Goal: Transaction & Acquisition: Book appointment/travel/reservation

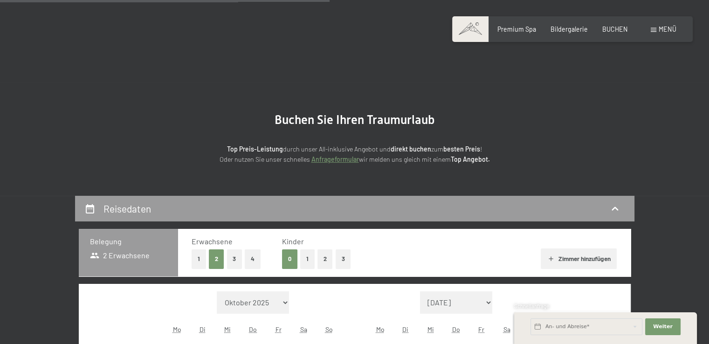
scroll to position [187, 0]
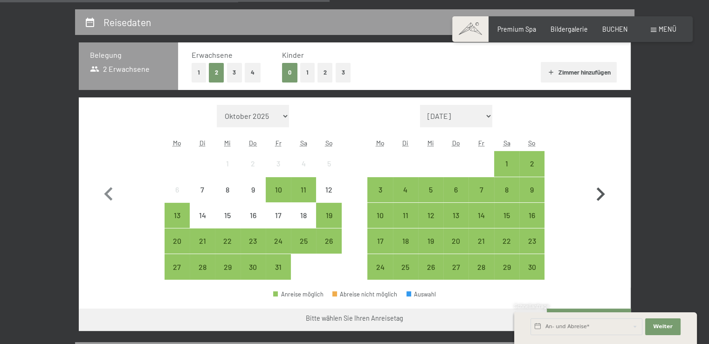
click at [603, 195] on icon "button" at bounding box center [601, 194] width 8 height 14
select select "[DATE]"
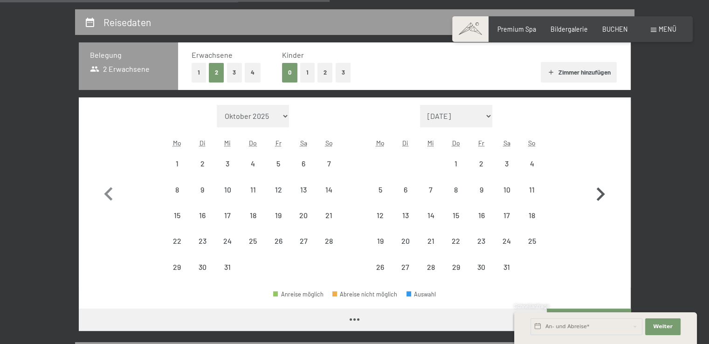
click at [603, 195] on icon "button" at bounding box center [601, 194] width 8 height 14
select select "[DATE]"
click at [603, 195] on icon "button" at bounding box center [601, 194] width 8 height 14
select select "[DATE]"
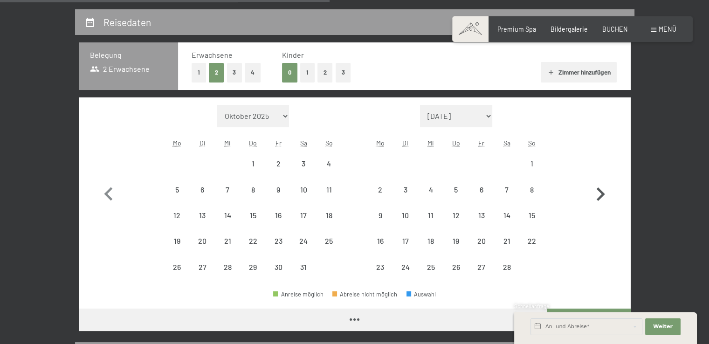
select select "[DATE]"
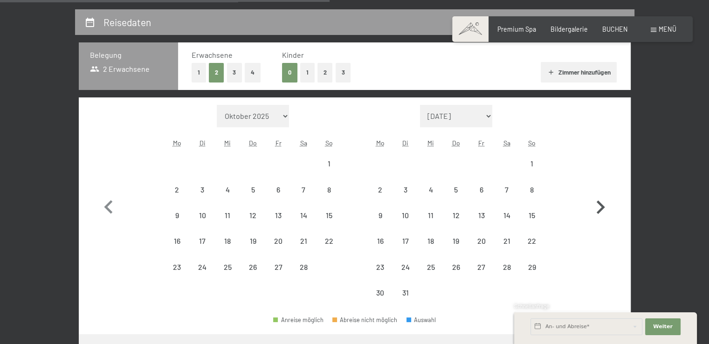
click at [603, 195] on icon "button" at bounding box center [600, 207] width 27 height 27
select select "[DATE]"
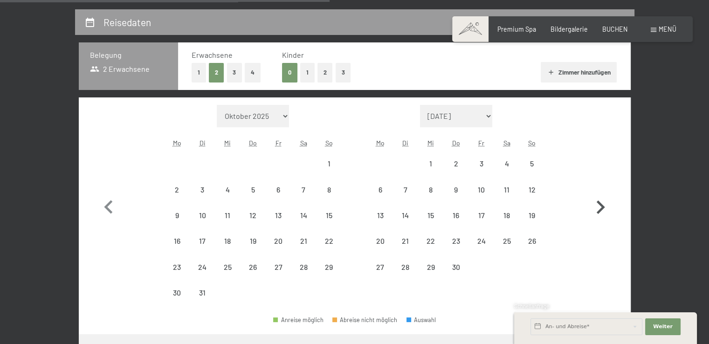
click at [603, 195] on icon "button" at bounding box center [600, 207] width 27 height 27
select select "[DATE]"
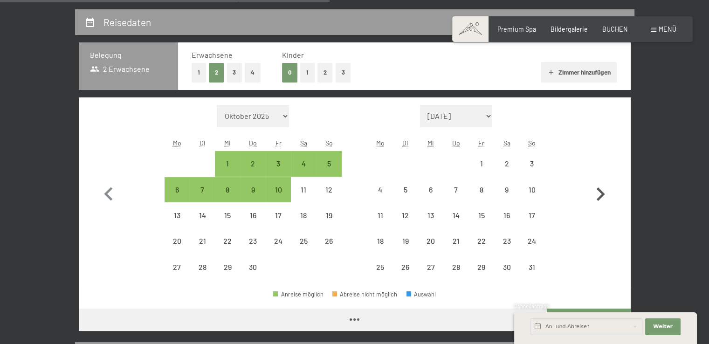
select select "[DATE]"
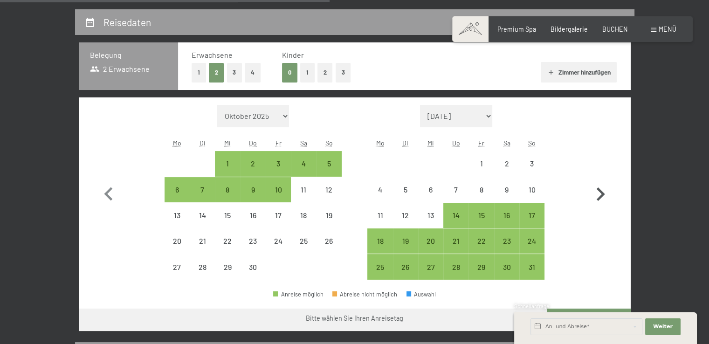
click at [603, 195] on icon "button" at bounding box center [601, 194] width 8 height 14
select select "[DATE]"
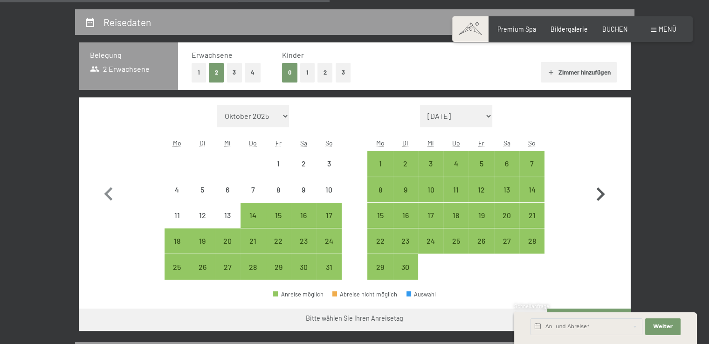
click at [603, 195] on icon "button" at bounding box center [601, 194] width 8 height 14
select select "[DATE]"
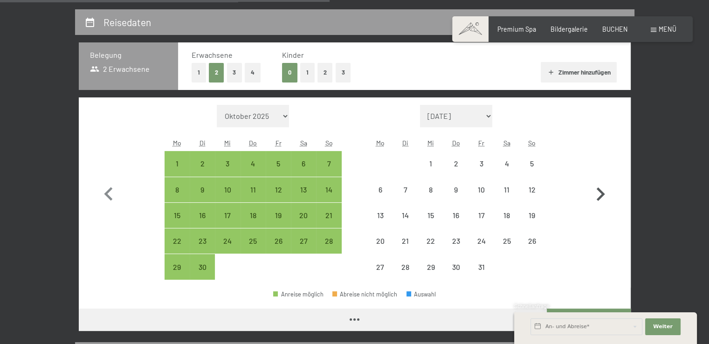
select select "[DATE]"
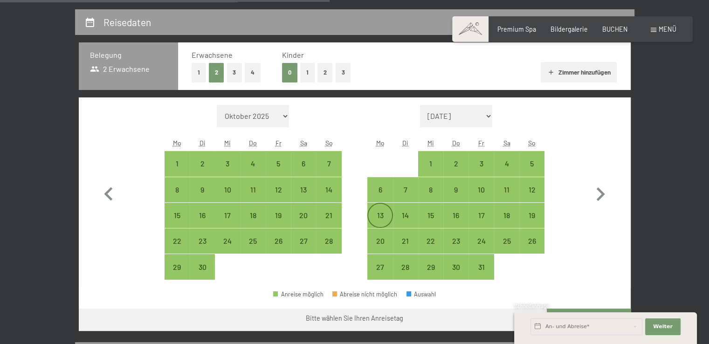
click at [382, 216] on div "13" at bounding box center [379, 223] width 23 height 23
select select "[DATE]"
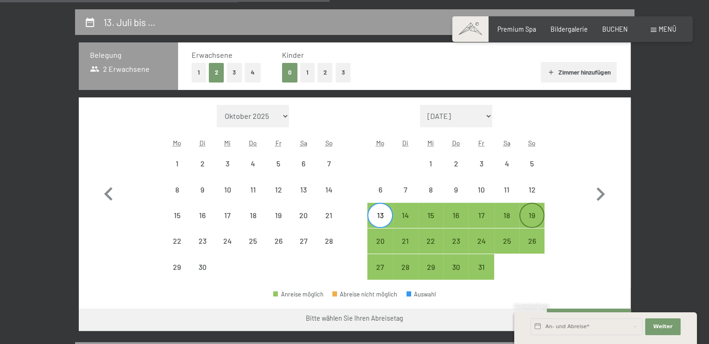
click at [534, 217] on div "19" at bounding box center [531, 223] width 23 height 23
select select "[DATE]"
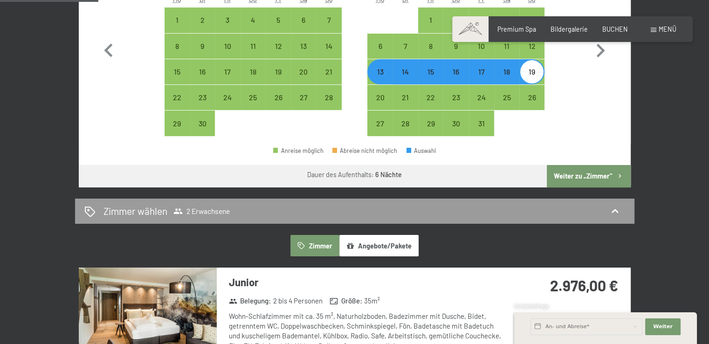
scroll to position [233, 0]
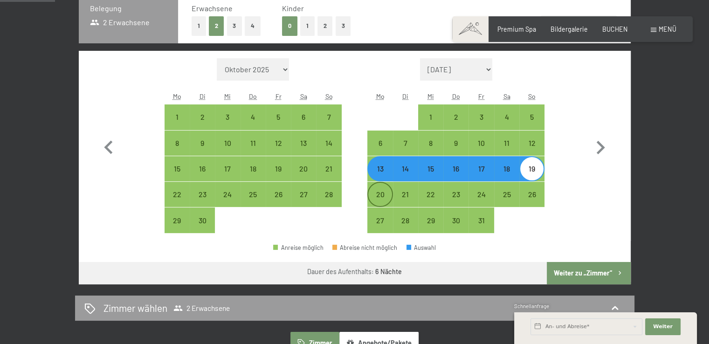
click at [375, 193] on div "20" at bounding box center [379, 202] width 23 height 23
select select "[DATE]"
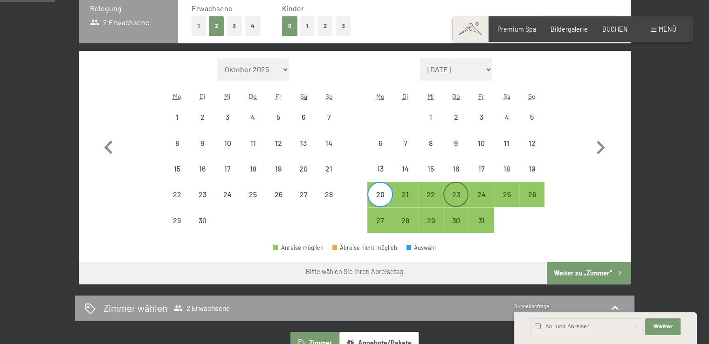
click at [461, 200] on div "23" at bounding box center [455, 202] width 23 height 23
select select "[DATE]"
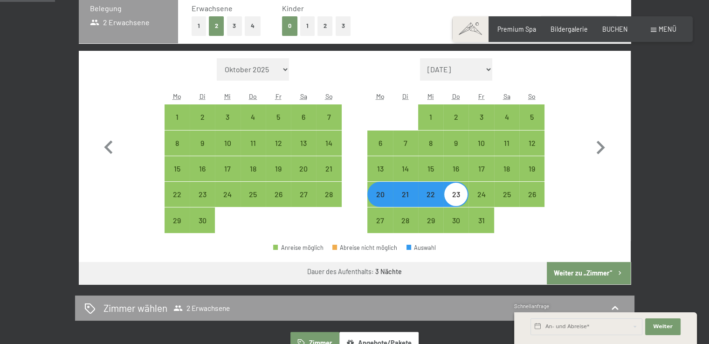
click at [461, 200] on div "23" at bounding box center [455, 202] width 23 height 23
select select "[DATE]"
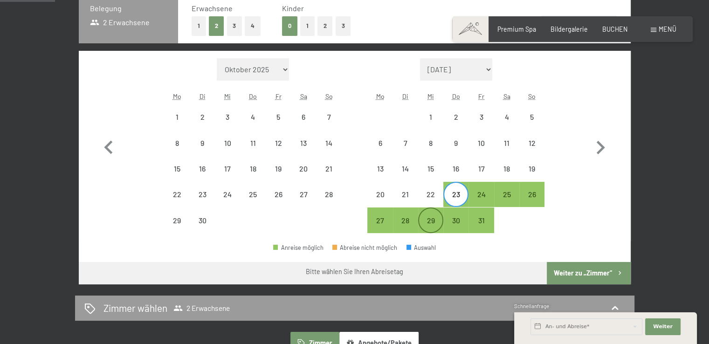
click at [425, 219] on div "29" at bounding box center [430, 228] width 23 height 23
select select "[DATE]"
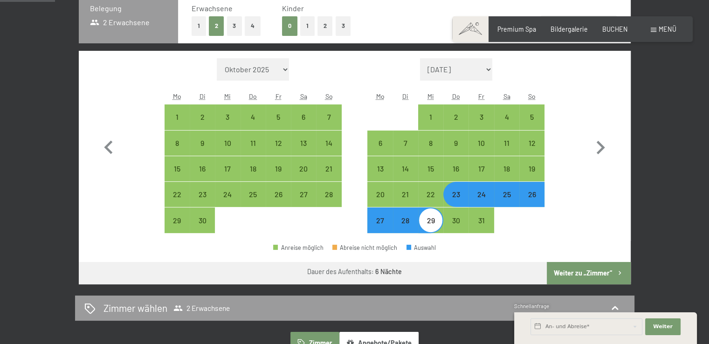
click at [576, 270] on button "Weiter zu „Zimmer“" at bounding box center [588, 273] width 83 height 22
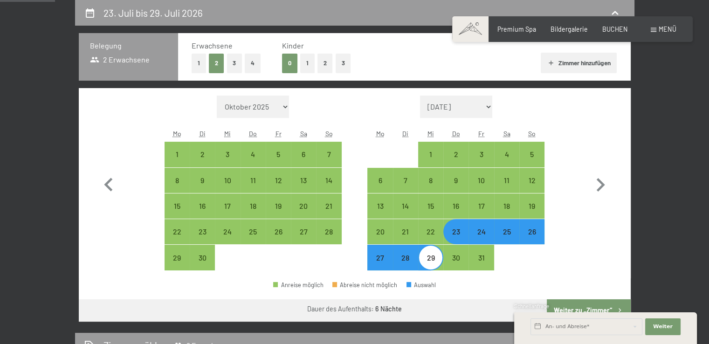
select select "[DATE]"
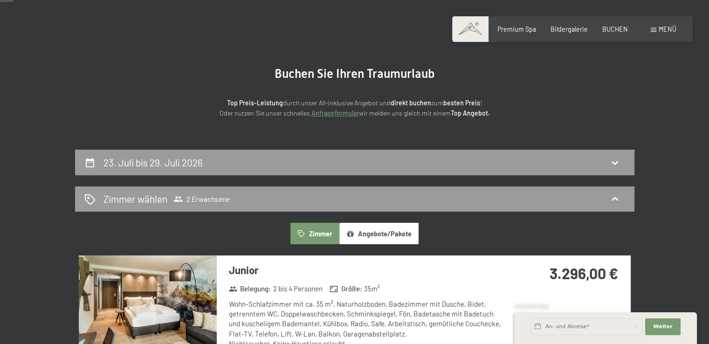
scroll to position [0, 0]
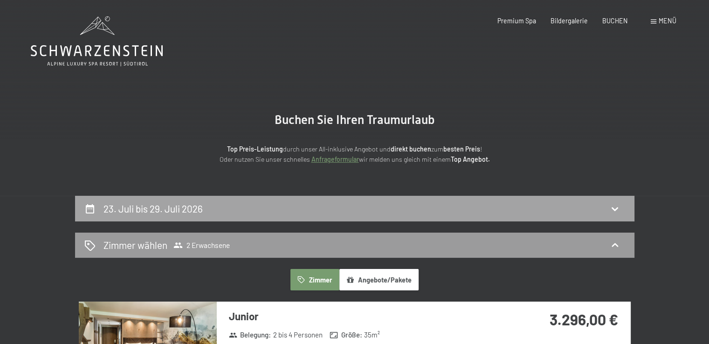
click at [155, 213] on h2 "23. Juli bis 29. Juli 2026" at bounding box center [153, 209] width 99 height 12
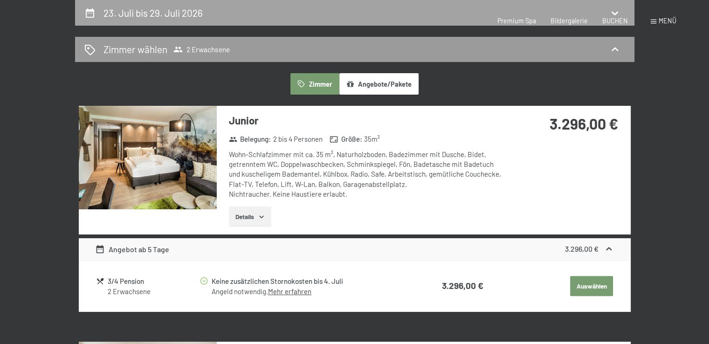
select select "[DATE]"
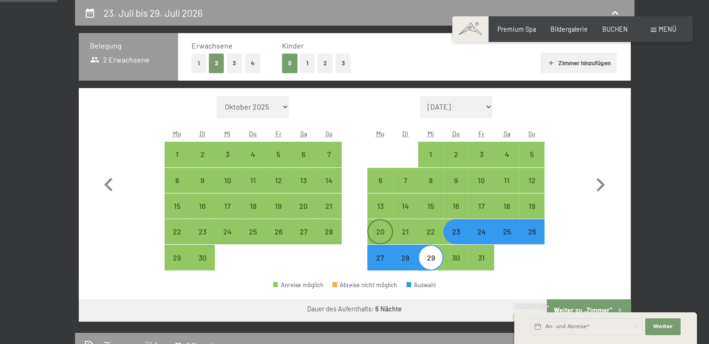
click at [377, 235] on div "20" at bounding box center [379, 239] width 23 height 23
select select "[DATE]"
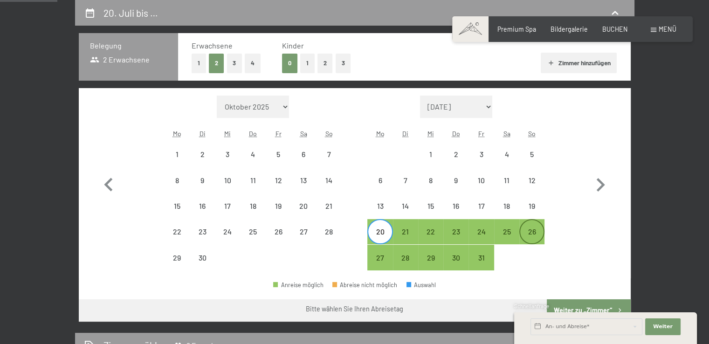
click at [537, 233] on div "26" at bounding box center [531, 239] width 23 height 23
select select "[DATE]"
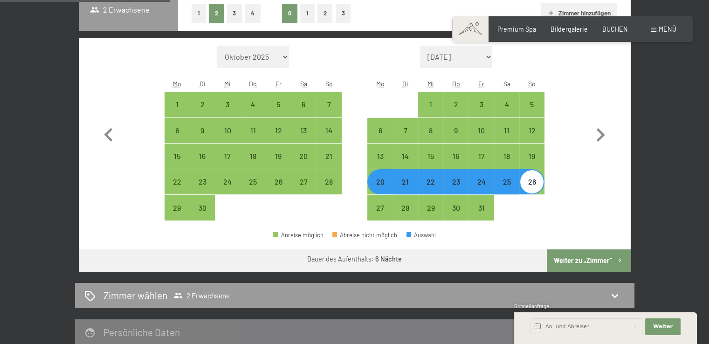
scroll to position [289, 0]
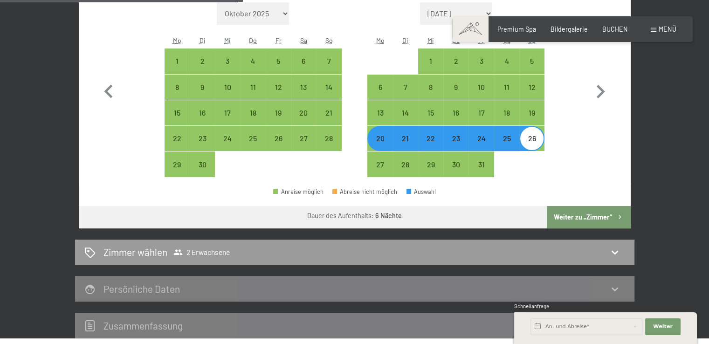
click at [578, 217] on button "Weiter zu „Zimmer“" at bounding box center [588, 217] width 83 height 22
select select "[DATE]"
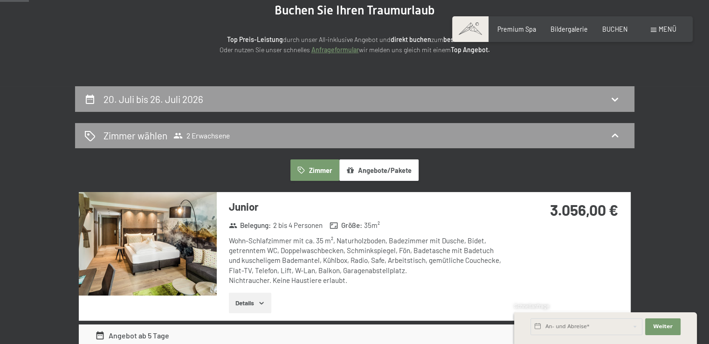
scroll to position [0, 0]
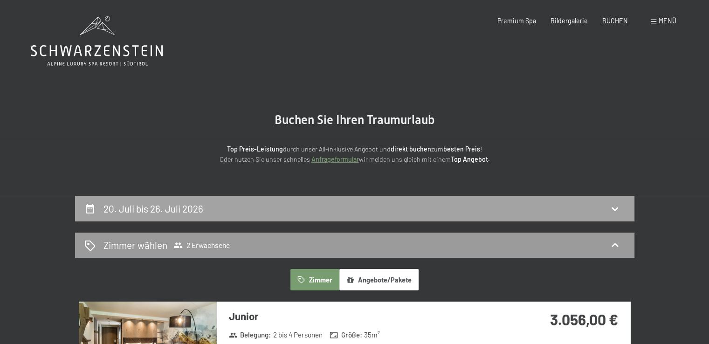
click at [159, 208] on h2 "20. Juli bis 26. Juli 2026" at bounding box center [154, 209] width 100 height 12
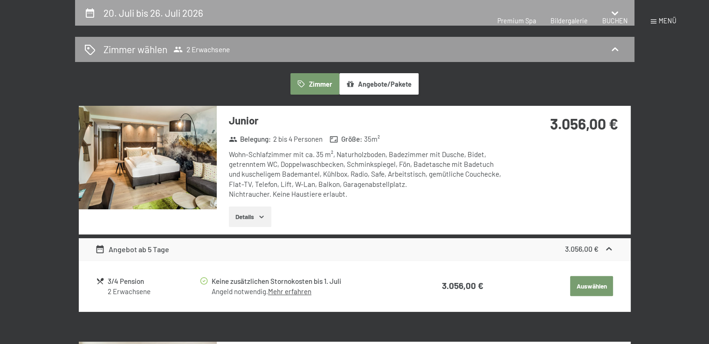
select select "[DATE]"
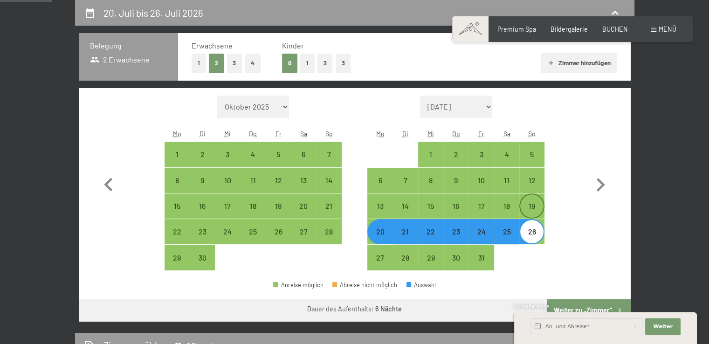
click at [529, 205] on div "19" at bounding box center [531, 213] width 23 height 23
select select "[DATE]"
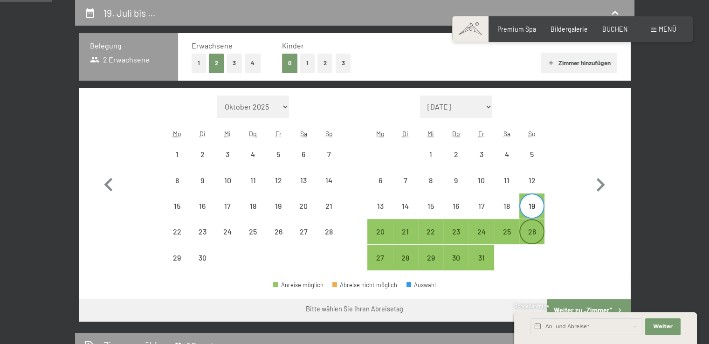
click at [526, 227] on div "26" at bounding box center [531, 231] width 23 height 23
select select "[DATE]"
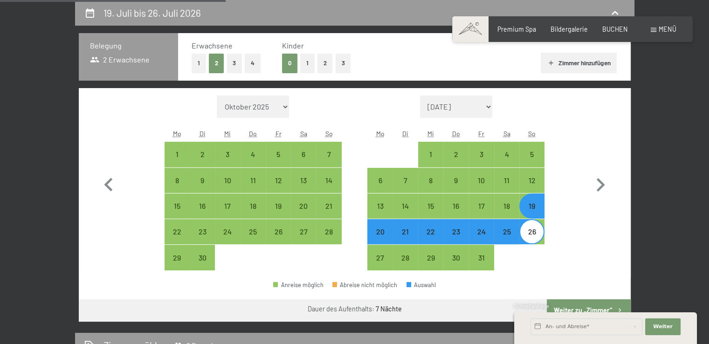
scroll to position [382, 0]
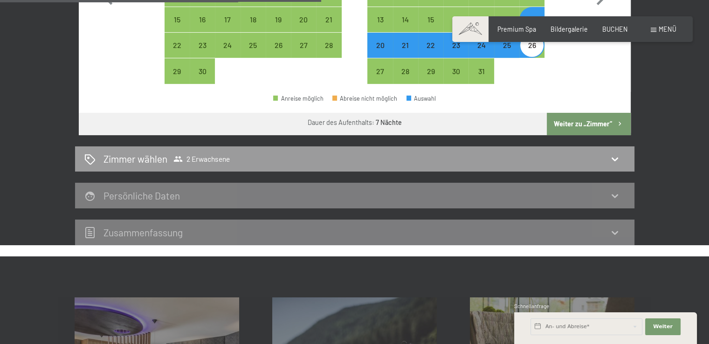
click at [568, 125] on button "Weiter zu „Zimmer“" at bounding box center [588, 124] width 83 height 22
select select "[DATE]"
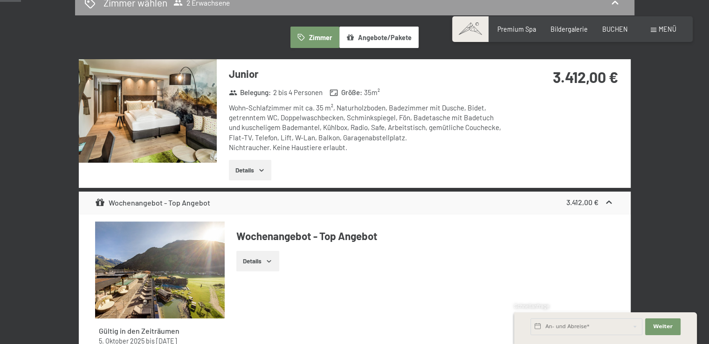
scroll to position [9, 0]
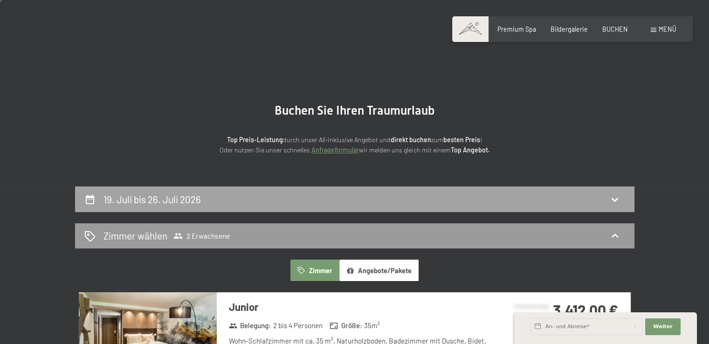
click at [156, 196] on h2 "19. Juli bis 26. Juli 2026" at bounding box center [152, 200] width 97 height 12
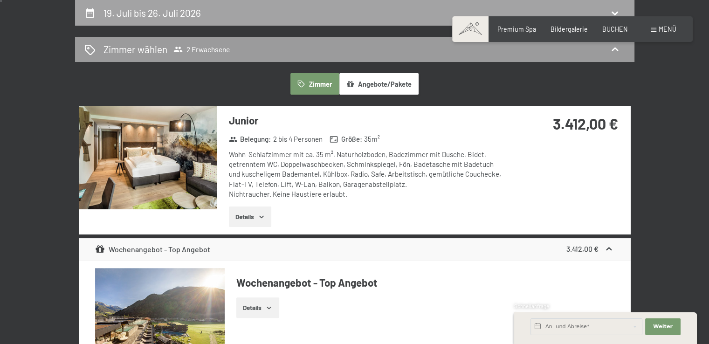
select select "[DATE]"
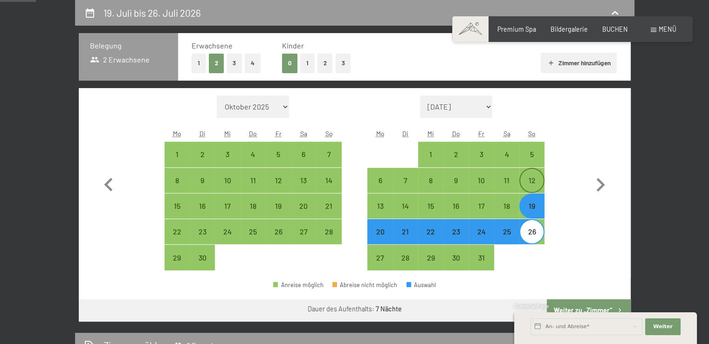
click at [535, 180] on div "12" at bounding box center [531, 188] width 23 height 23
select select "[DATE]"
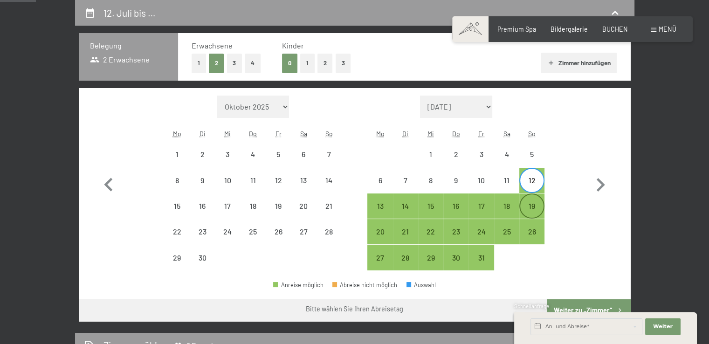
click at [534, 207] on div "19" at bounding box center [531, 213] width 23 height 23
select select "[DATE]"
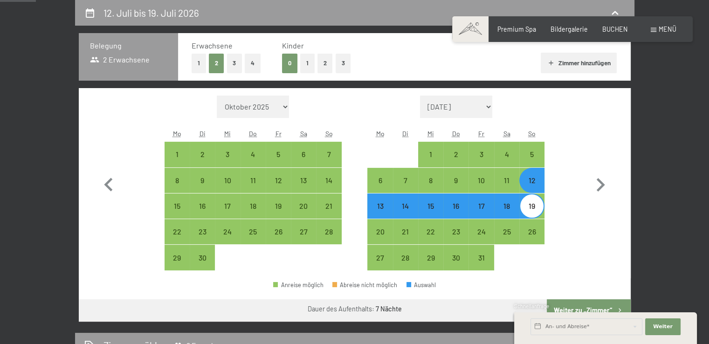
click at [590, 306] on div "Schnellanfrage" at bounding box center [605, 307] width 183 height 9
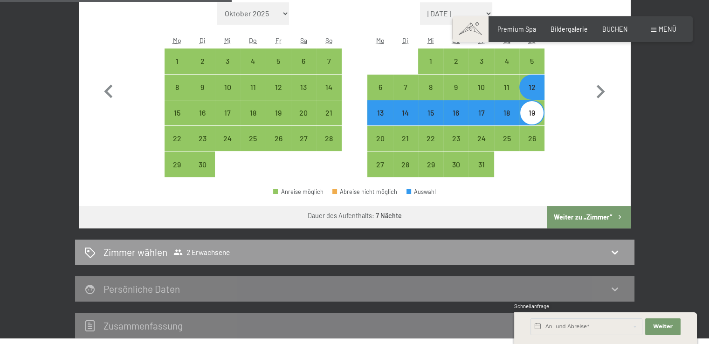
click at [590, 211] on button "Weiter zu „Zimmer“" at bounding box center [588, 217] width 83 height 22
select select "[DATE]"
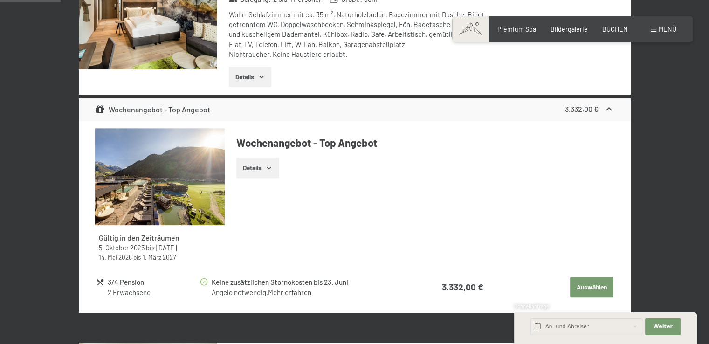
scroll to position [149, 0]
